Goal: Task Accomplishment & Management: Use online tool/utility

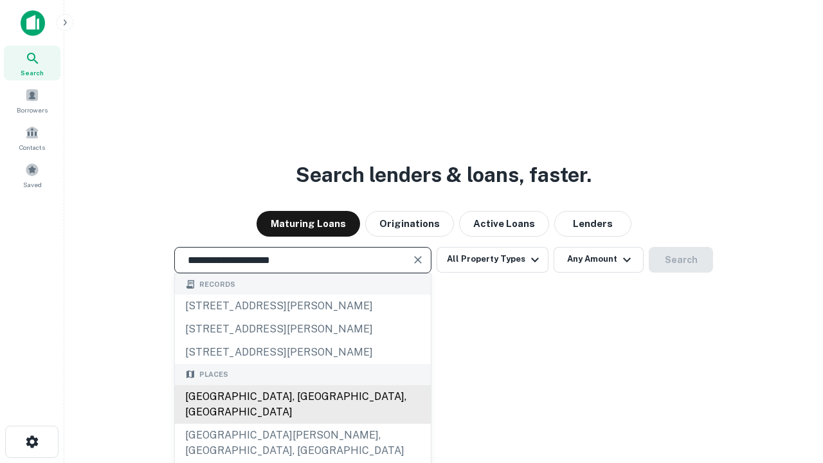
click at [302, 423] on div "[GEOGRAPHIC_DATA], [GEOGRAPHIC_DATA], [GEOGRAPHIC_DATA]" at bounding box center [303, 404] width 256 height 39
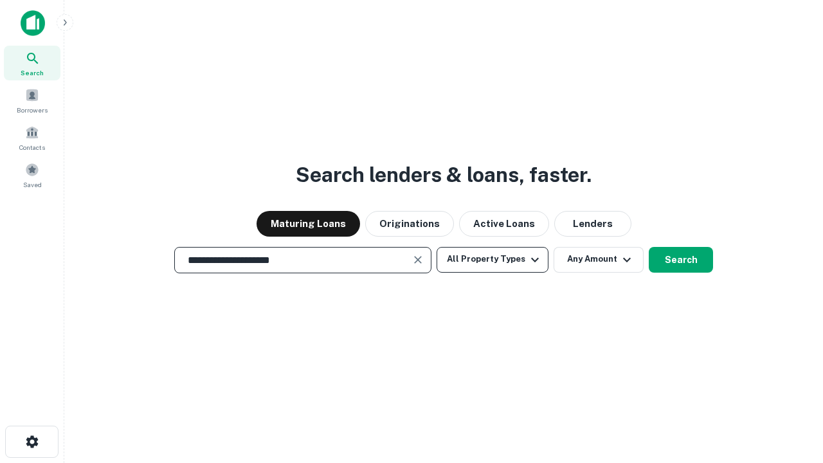
type input "**********"
click at [492, 259] on button "All Property Types" at bounding box center [492, 260] width 112 height 26
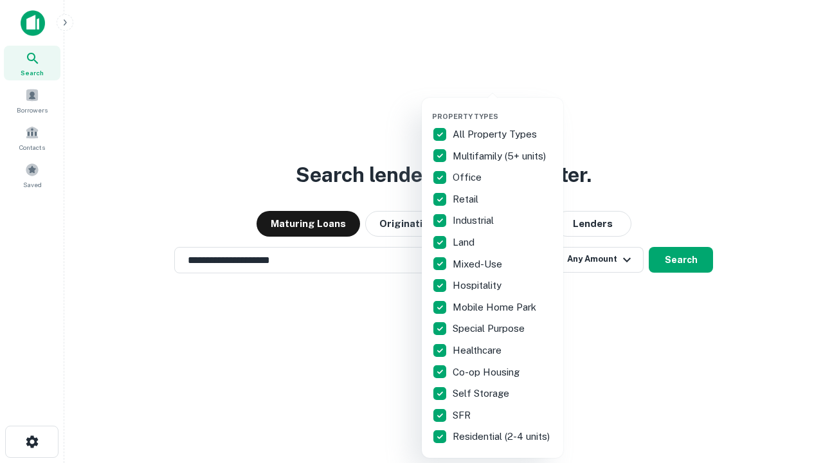
click at [503, 108] on button "button" at bounding box center [502, 108] width 141 height 1
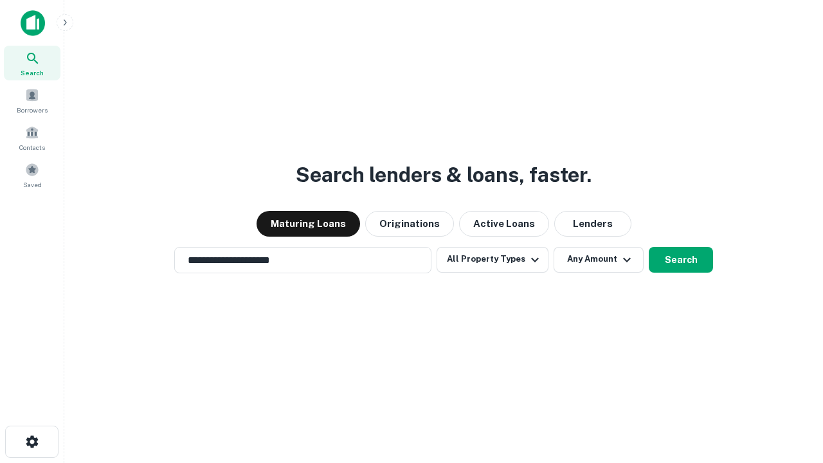
scroll to position [20, 0]
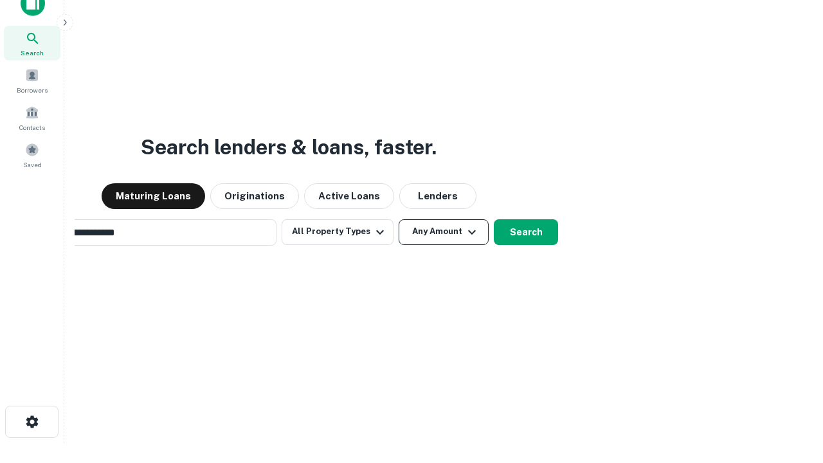
click at [398, 219] on button "Any Amount" at bounding box center [443, 232] width 90 height 26
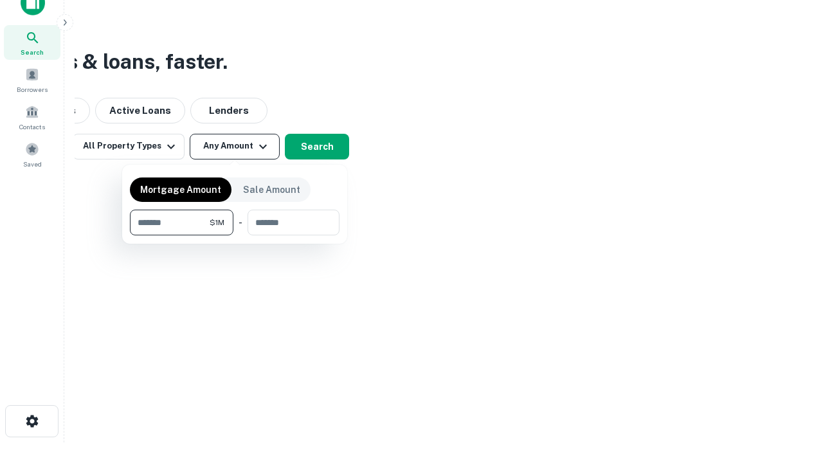
type input "*******"
click at [235, 235] on button "button" at bounding box center [234, 235] width 209 height 1
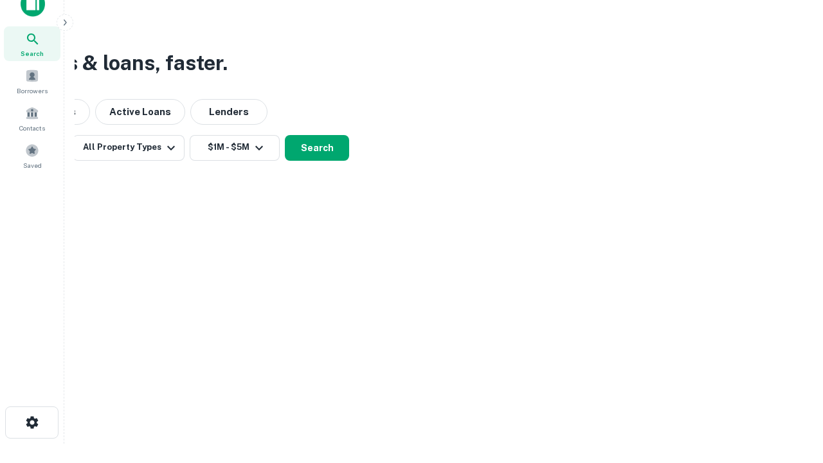
scroll to position [8, 237]
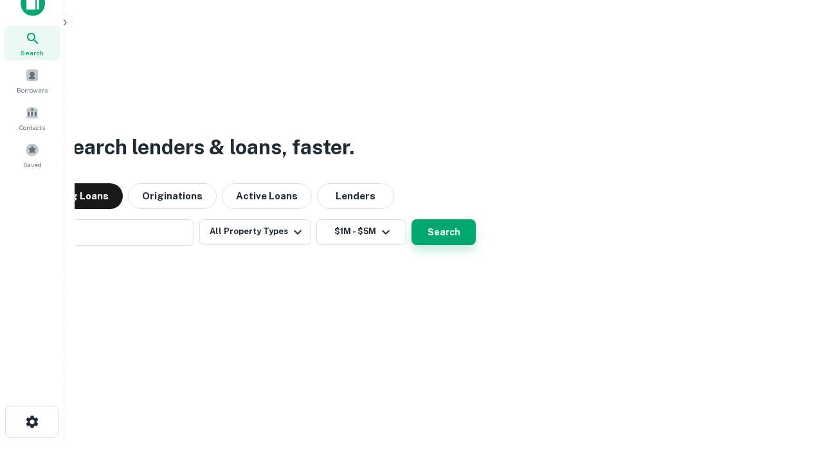
click at [411, 219] on button "Search" at bounding box center [443, 232] width 64 height 26
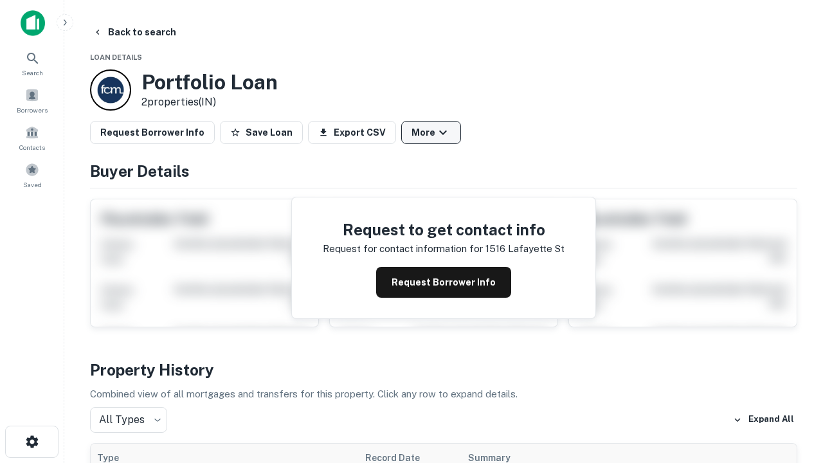
click at [431, 132] on button "More" at bounding box center [431, 132] width 60 height 23
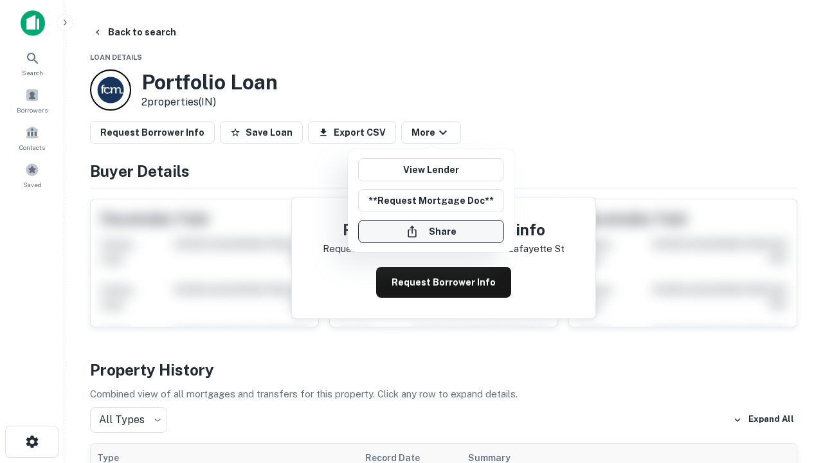
click at [431, 231] on button "Share" at bounding box center [431, 231] width 146 height 23
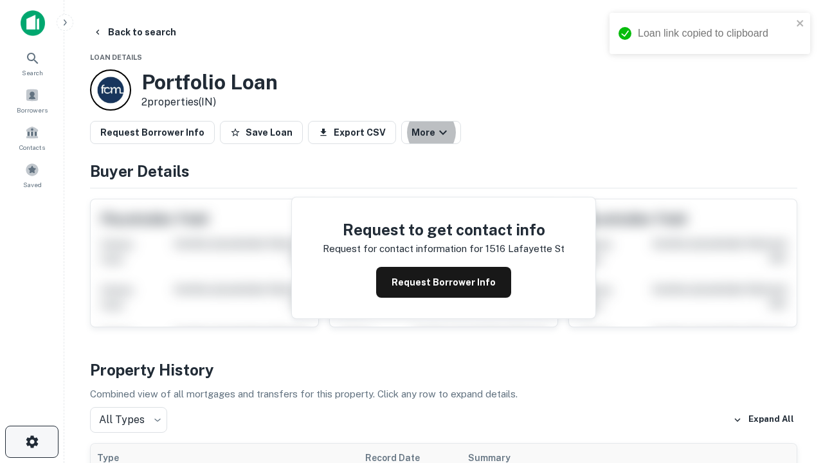
click at [31, 441] on icon "button" at bounding box center [31, 441] width 15 height 15
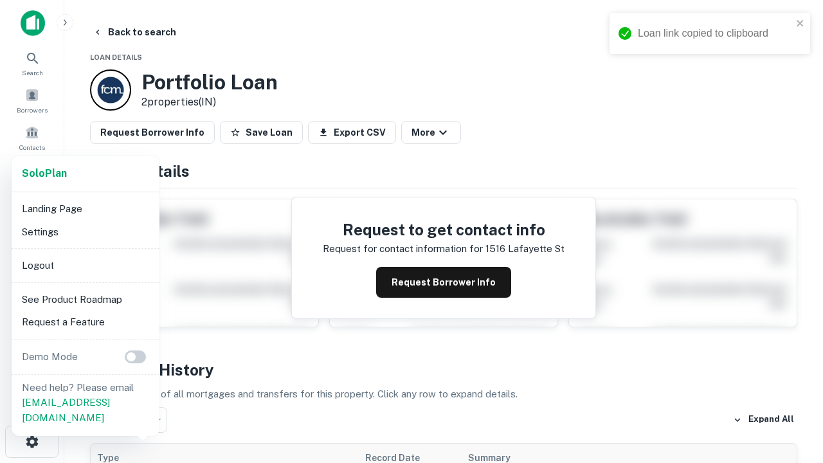
click at [85, 265] on li "Logout" at bounding box center [86, 265] width 138 height 23
